Goal: Find specific page/section: Find specific page/section

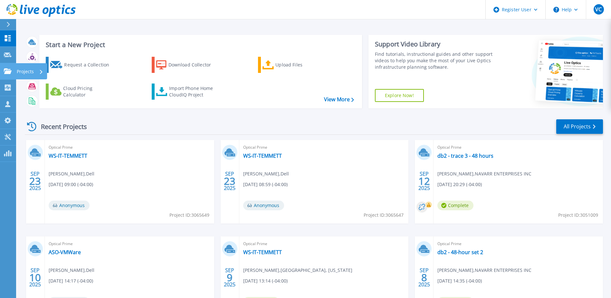
click at [11, 72] on icon at bounding box center [8, 70] width 8 height 5
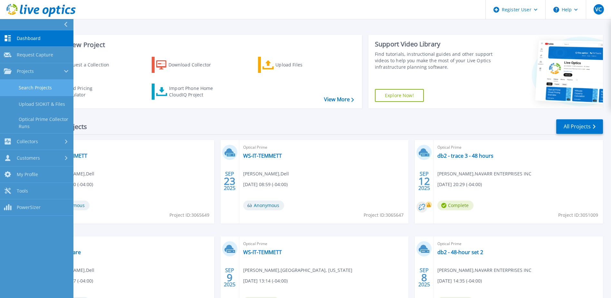
click at [31, 83] on link "Search Projects" at bounding box center [36, 88] width 73 height 16
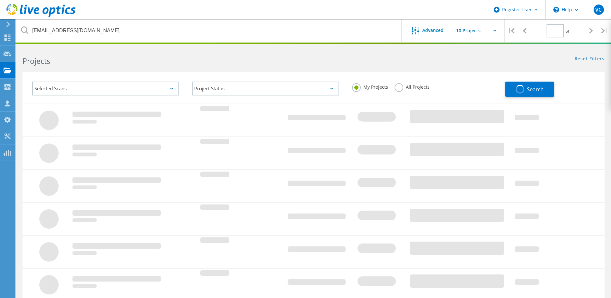
type input "1"
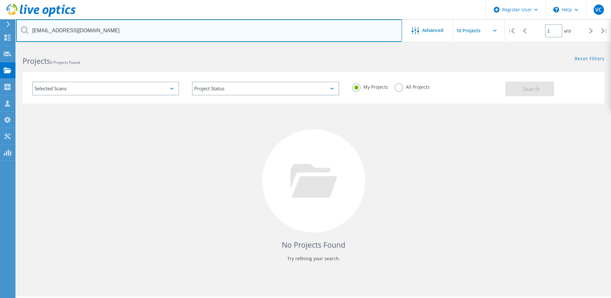
click at [107, 29] on input "bmufson@gafoods.com" at bounding box center [209, 30] width 386 height 23
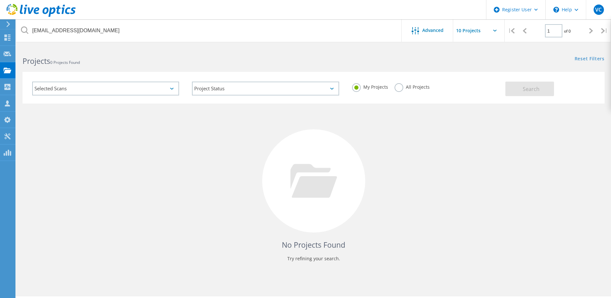
click at [392, 86] on div "My Projects All Projects" at bounding box center [426, 87] width 160 height 24
click at [396, 86] on label "All Projects" at bounding box center [412, 86] width 35 height 6
click at [0, 0] on input "All Projects" at bounding box center [0, 0] width 0 height 0
click at [540, 90] on button "Search" at bounding box center [529, 88] width 49 height 14
